Goal: Navigation & Orientation: Find specific page/section

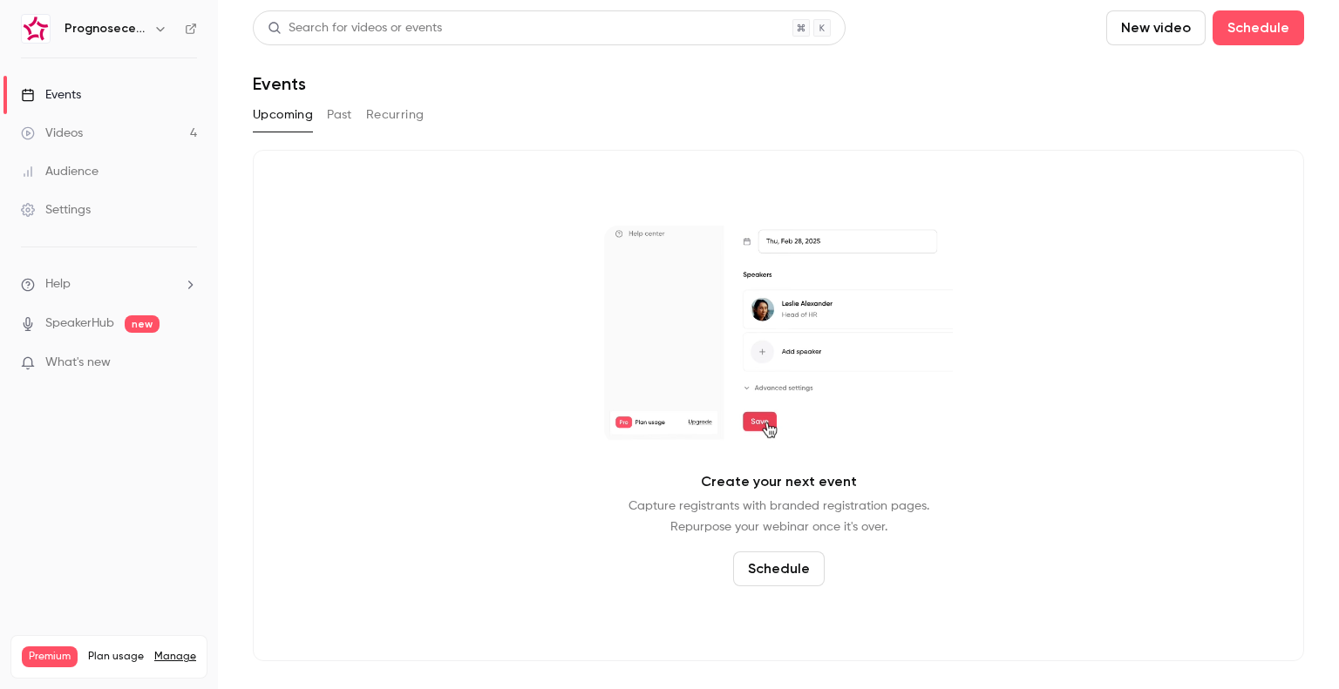
click at [123, 29] on h6 "Prognosecenteret | Powered by Hubexo" at bounding box center [106, 28] width 82 height 17
click at [160, 28] on icon "button" at bounding box center [160, 29] width 14 height 14
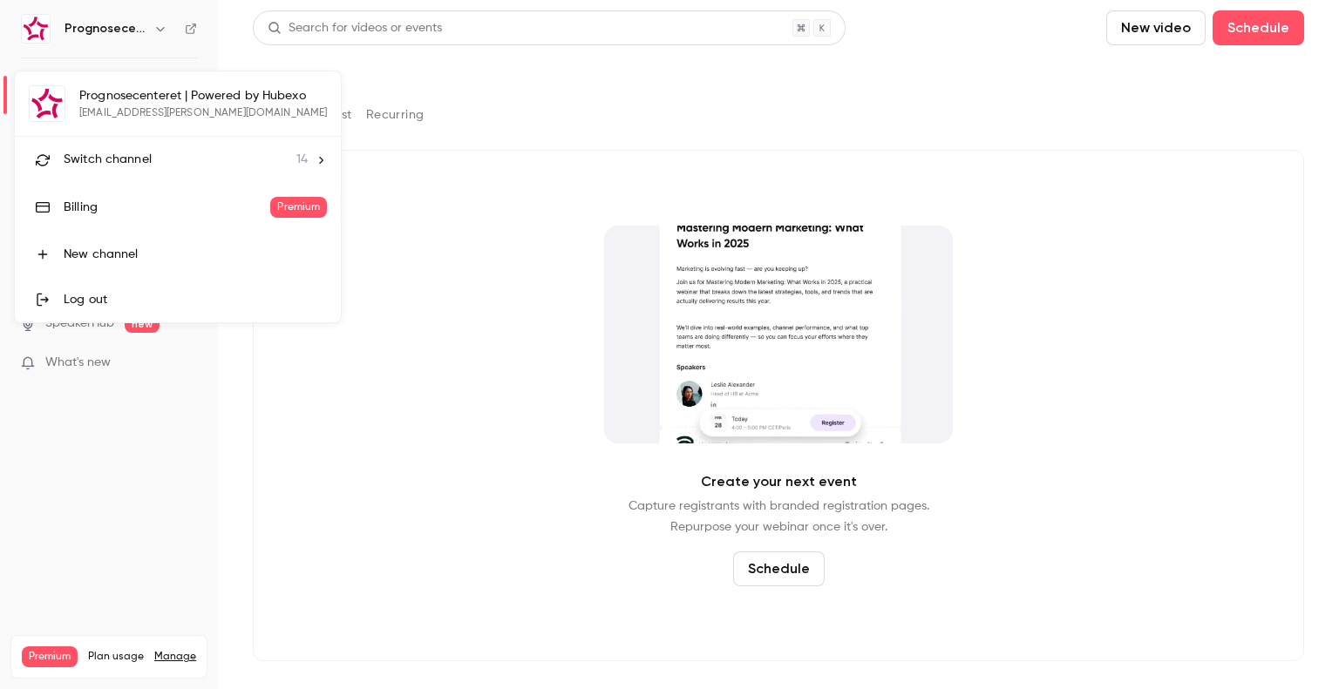
click at [126, 146] on li "Switch channel 14" at bounding box center [178, 160] width 326 height 46
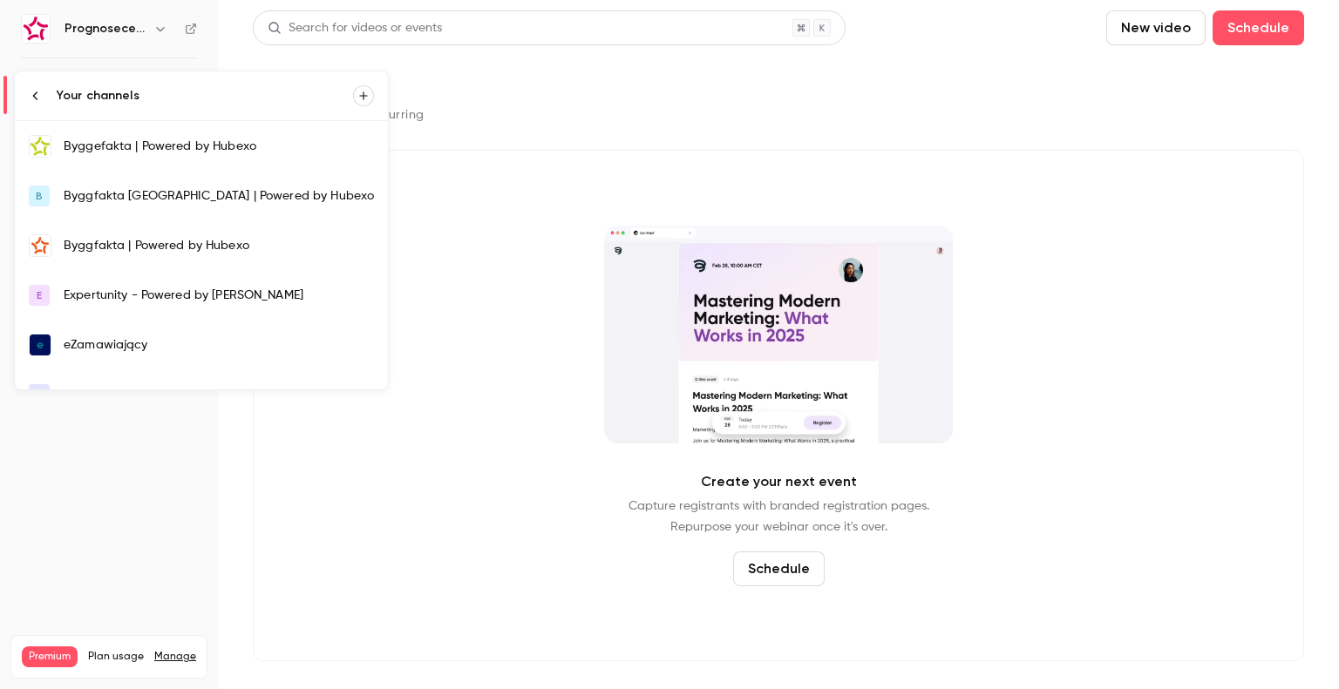
click at [145, 139] on div "Byggefakta | Powered by Hubexo" at bounding box center [219, 146] width 310 height 17
